Goal: Check status

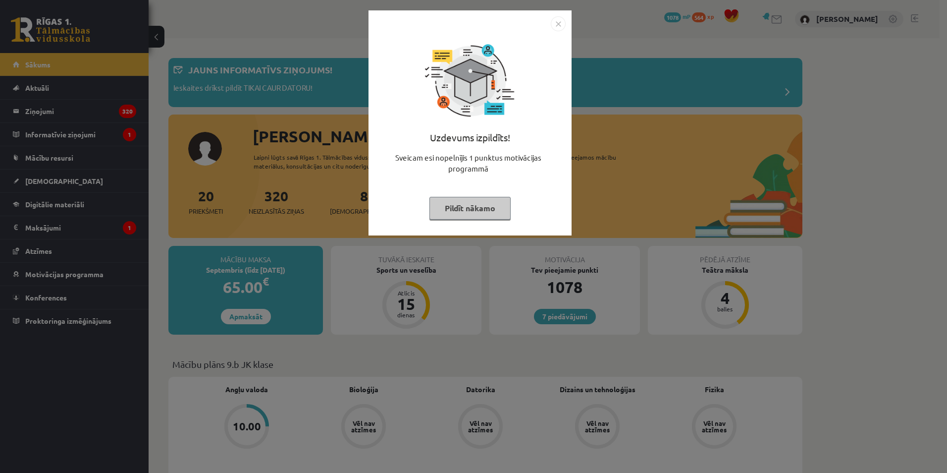
drag, startPoint x: 690, startPoint y: 75, endPoint x: 641, endPoint y: 82, distance: 49.5
click at [687, 75] on div "Uzdevums izpildīts! Sveicam esi nopelnījis 1 punktus motivācijas programmā Pild…" at bounding box center [473, 236] width 947 height 473
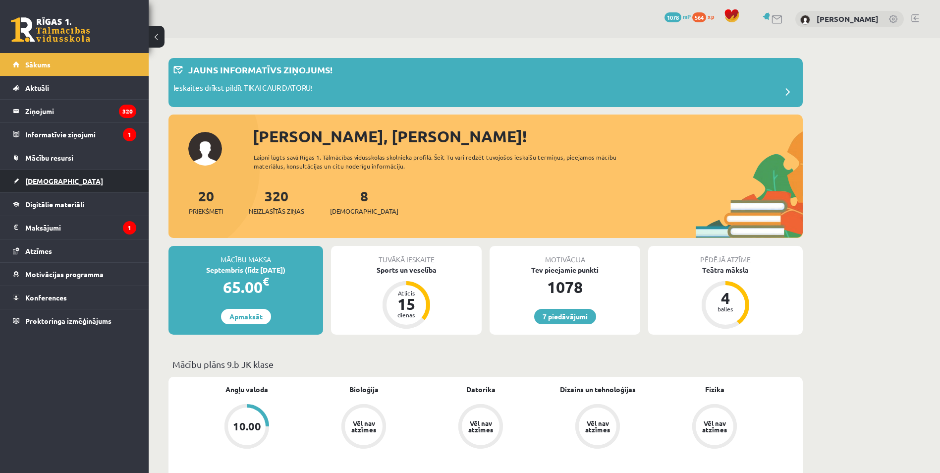
click at [57, 178] on link "[DEMOGRAPHIC_DATA]" at bounding box center [74, 180] width 123 height 23
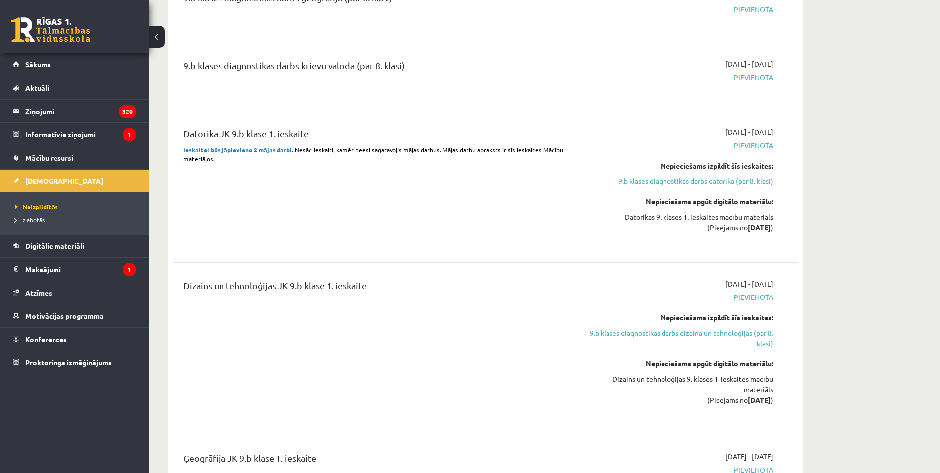
scroll to position [1536, 0]
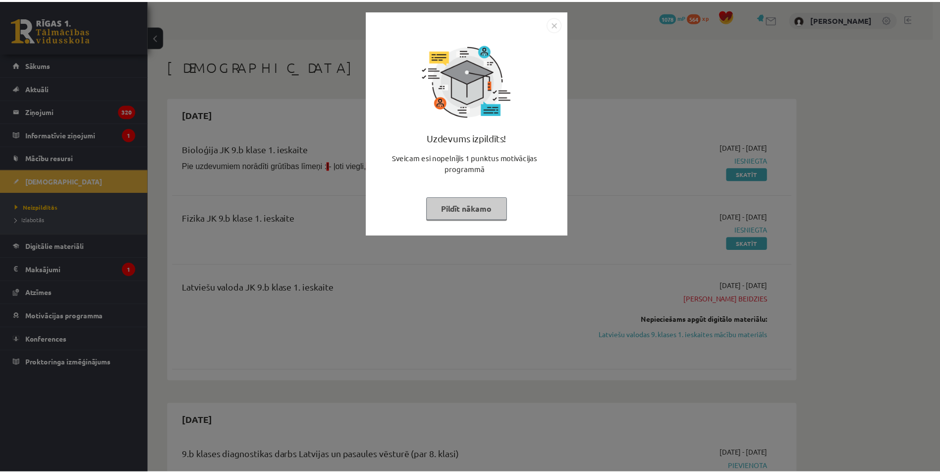
scroll to position [1381, 0]
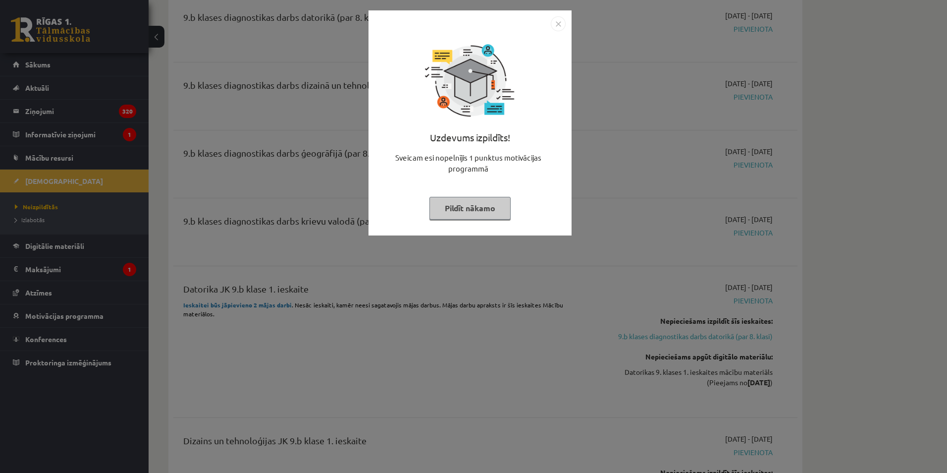
click at [667, 136] on div "Uzdevums izpildīts! Sveicam esi nopelnījis 1 punktus motivācijas programmā Pild…" at bounding box center [473, 236] width 947 height 473
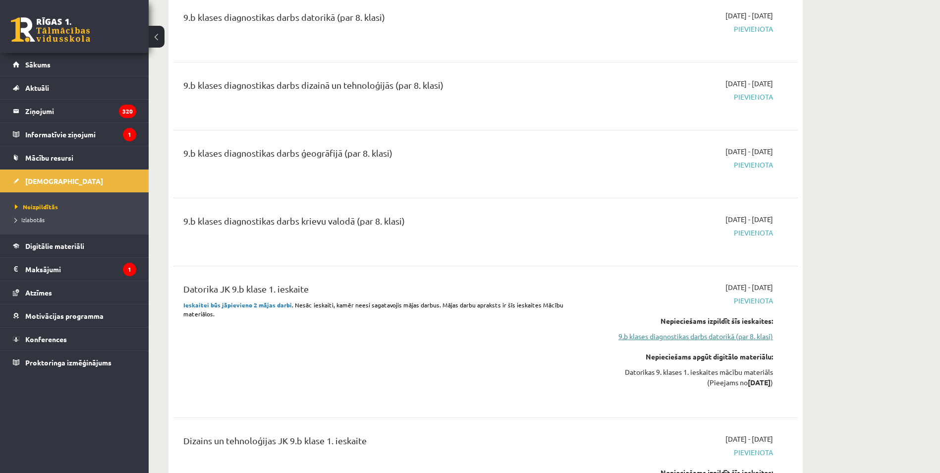
click at [726, 334] on link "9.b klases diagnostikas darbs datorikā (par 8. klasi)" at bounding box center [679, 336] width 187 height 10
click at [679, 337] on link "9.b klases diagnostikas darbs datorikā (par 8. klasi)" at bounding box center [679, 336] width 187 height 10
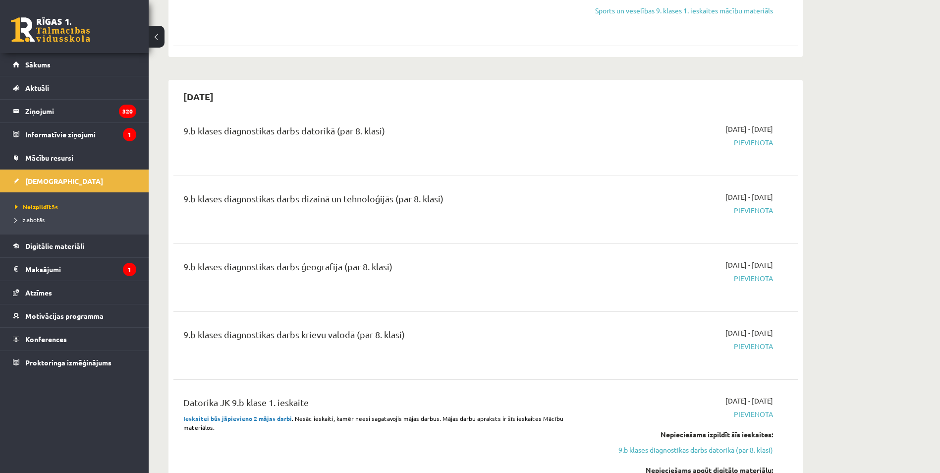
scroll to position [1282, 0]
